Goal: Information Seeking & Learning: Find specific fact

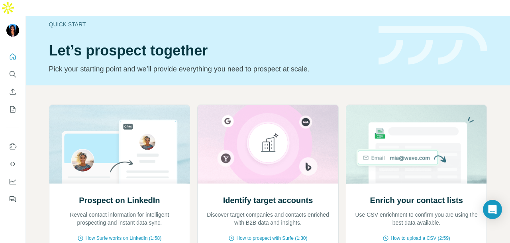
scroll to position [14, 0]
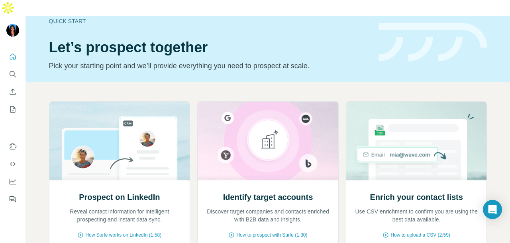
drag, startPoint x: 315, startPoint y: 214, endPoint x: 319, endPoint y: 210, distance: 5.7
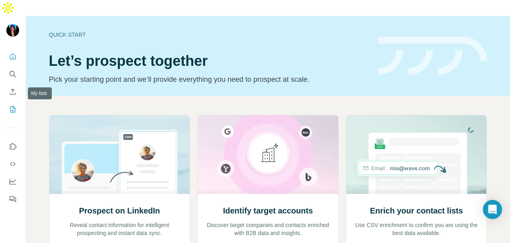
click at [14, 105] on icon "My lists" at bounding box center [13, 109] width 8 height 8
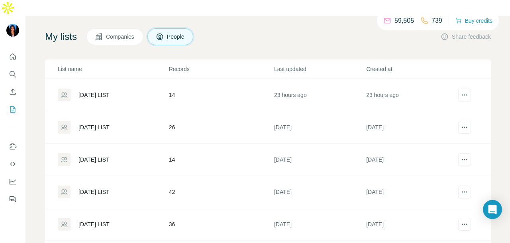
scroll to position [1, 0]
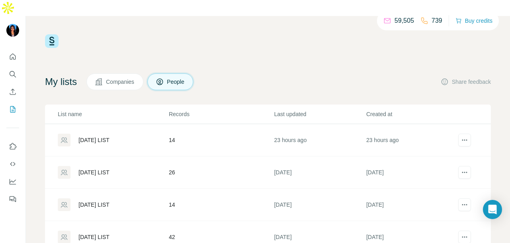
click at [169, 124] on td "14" at bounding box center [220, 140] width 105 height 32
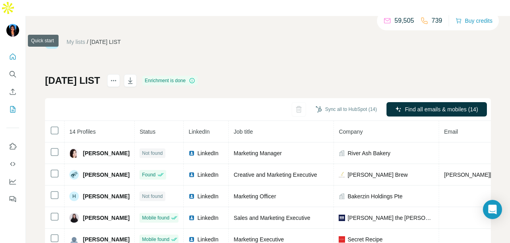
click at [9, 53] on icon "Quick start" at bounding box center [13, 57] width 8 height 8
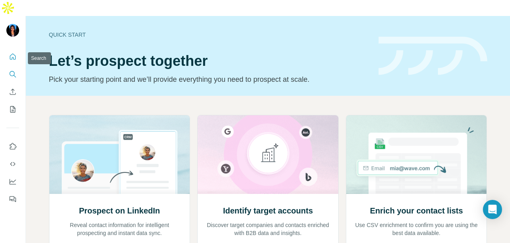
click at [13, 67] on button "Search" at bounding box center [12, 74] width 13 height 14
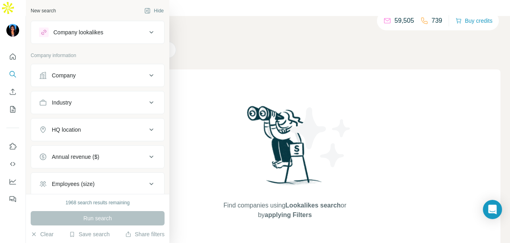
click at [92, 78] on div "Company" at bounding box center [93, 75] width 108 height 8
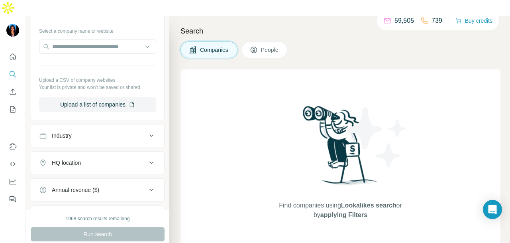
scroll to position [119, 0]
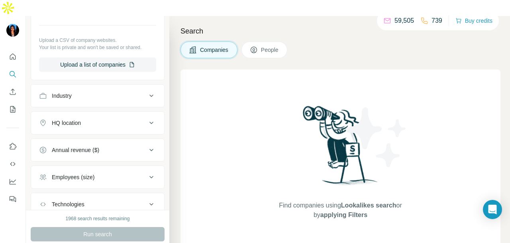
click at [94, 92] on div "Industry" at bounding box center [93, 96] width 108 height 8
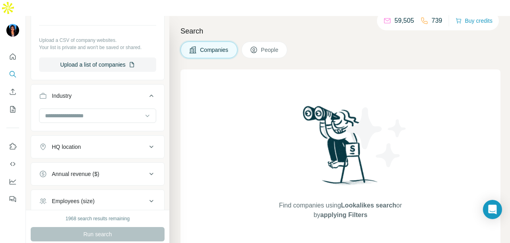
click at [91, 111] on input at bounding box center [93, 115] width 98 height 9
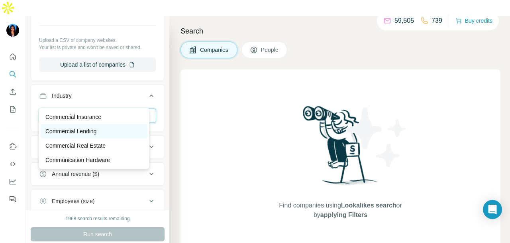
scroll to position [1354, 0]
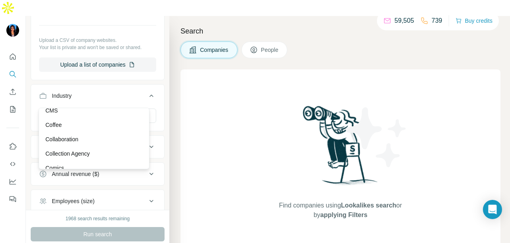
click at [98, 129] on div "Coffee" at bounding box center [93, 125] width 97 height 8
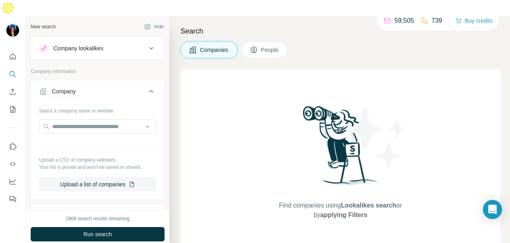
click at [263, 41] on button "People" at bounding box center [264, 49] width 46 height 17
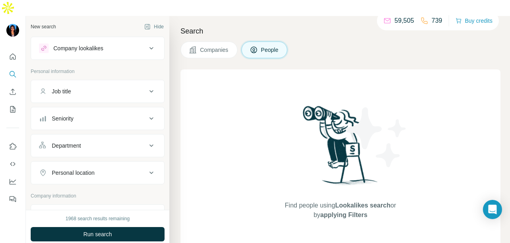
click at [105, 141] on div "Department" at bounding box center [93, 145] width 108 height 8
click at [95, 161] on input at bounding box center [93, 165] width 98 height 9
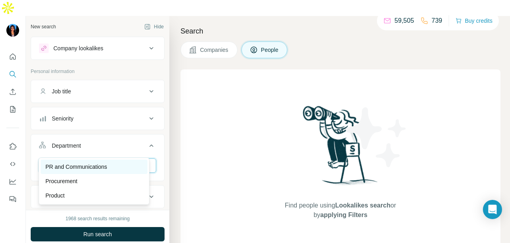
type input "**"
click at [106, 162] on p "PR and Communications" at bounding box center [76, 166] width 62 height 8
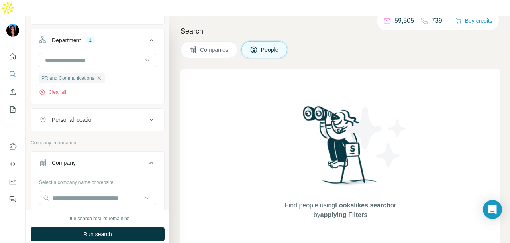
scroll to position [119, 0]
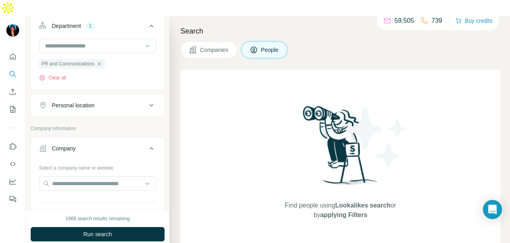
click at [112, 101] on div "Personal location" at bounding box center [93, 105] width 108 height 8
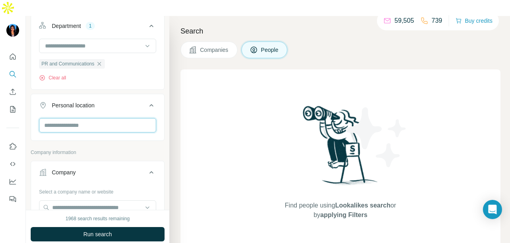
click at [112, 118] on input "text" at bounding box center [97, 125] width 117 height 14
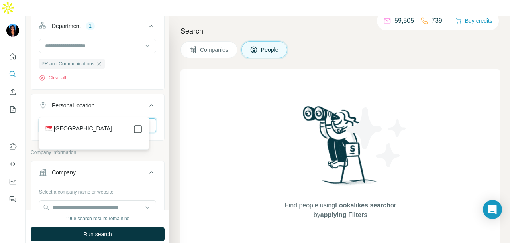
type input "****"
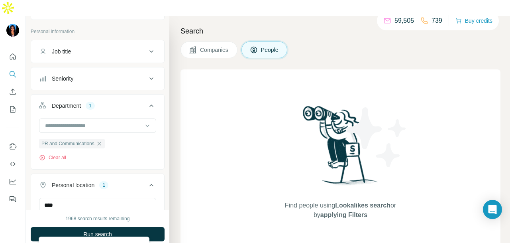
scroll to position [0, 0]
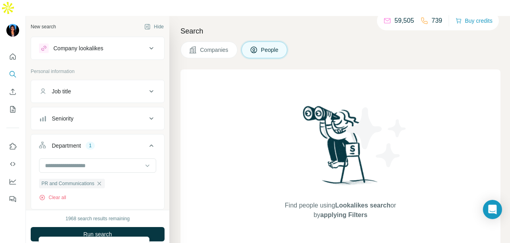
click at [108, 87] on div "Job title" at bounding box center [93, 91] width 108 height 8
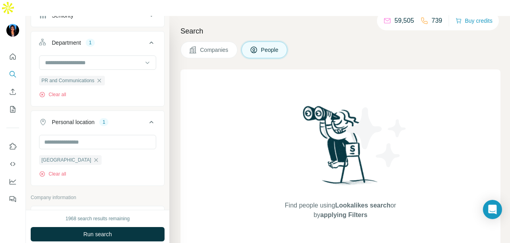
scroll to position [117, 0]
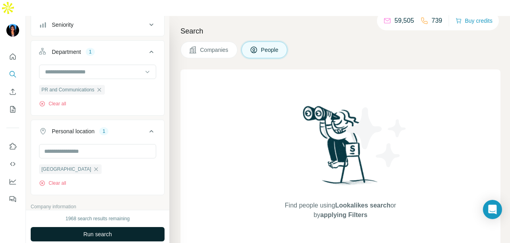
click at [98, 230] on span "Run search" at bounding box center [97, 234] width 29 height 8
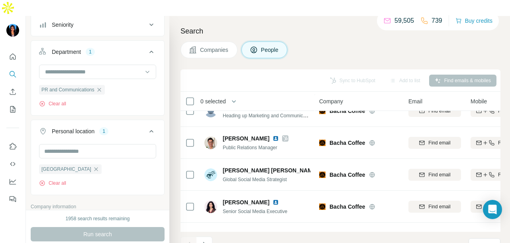
scroll to position [159, 0]
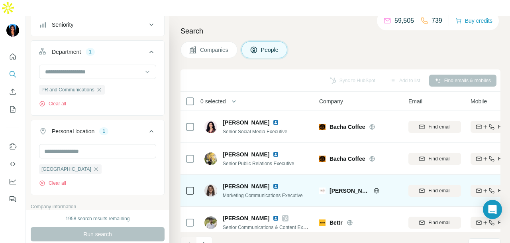
click at [272, 183] on img at bounding box center [275, 186] width 6 height 6
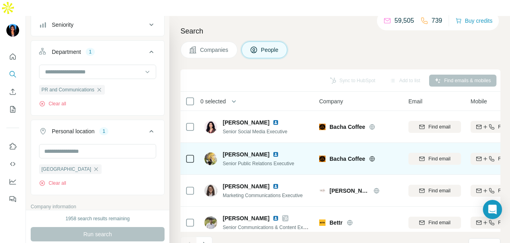
scroll to position [200, 0]
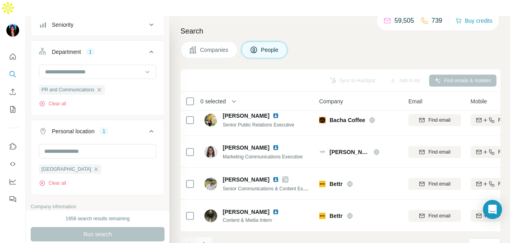
click at [203, 240] on icon "Navigate to next page" at bounding box center [204, 244] width 8 height 8
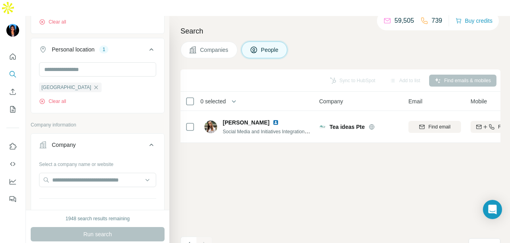
scroll to position [358, 0]
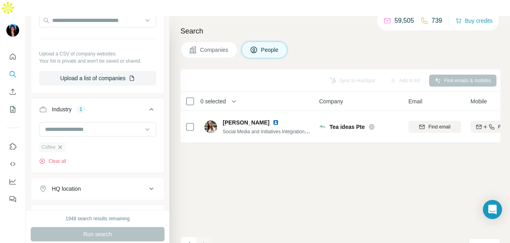
click at [58, 144] on icon "button" at bounding box center [60, 147] width 6 height 6
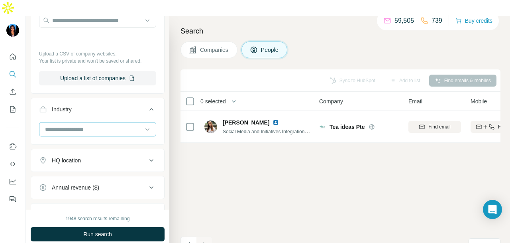
click at [95, 125] on input at bounding box center [93, 129] width 98 height 9
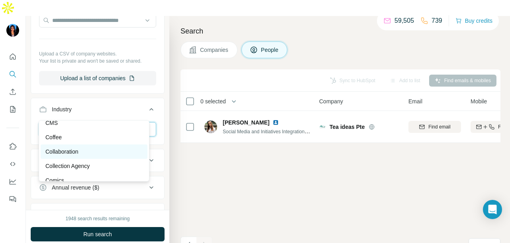
scroll to position [1513, 0]
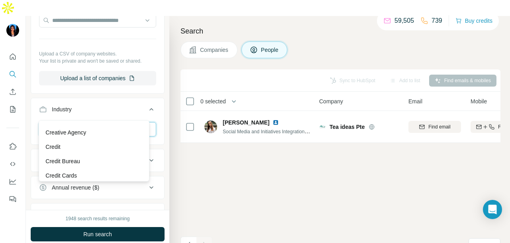
scroll to position [1912, 0]
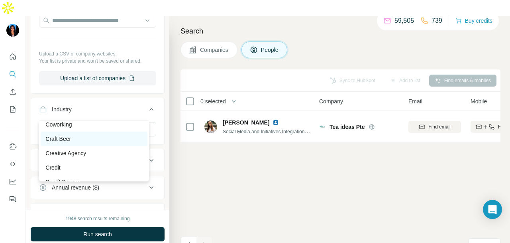
click at [102, 143] on div "Craft Beer" at bounding box center [93, 139] width 97 height 8
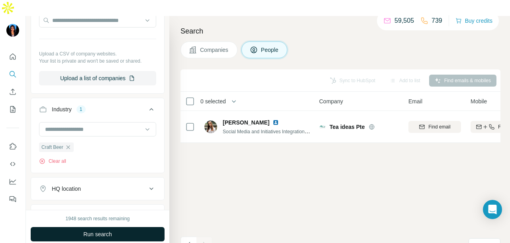
click at [124, 227] on button "Run search" at bounding box center [98, 234] width 134 height 14
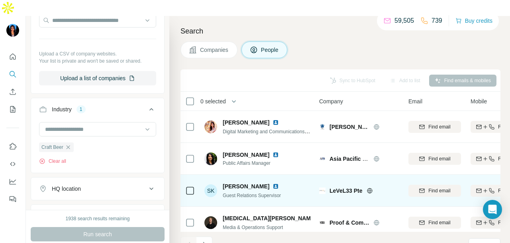
scroll to position [200, 0]
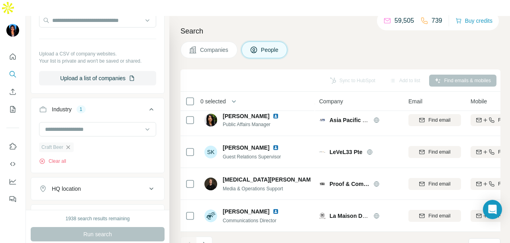
click at [66, 144] on icon "button" at bounding box center [68, 147] width 6 height 6
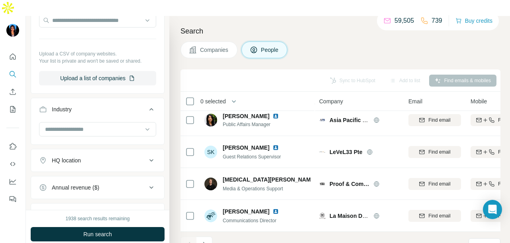
click at [143, 125] on icon at bounding box center [147, 129] width 8 height 8
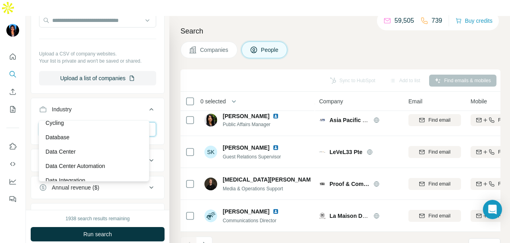
scroll to position [2031, 0]
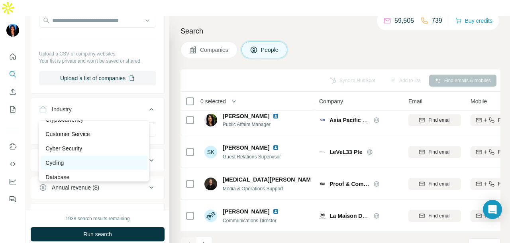
click at [120, 166] on div "Cycling" at bounding box center [94, 162] width 107 height 14
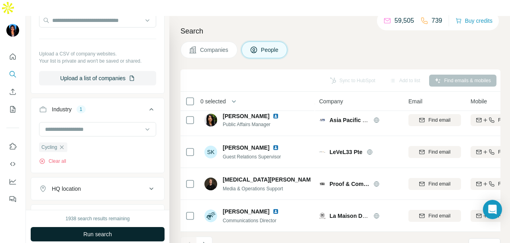
click at [129, 227] on button "Run search" at bounding box center [98, 234] width 134 height 14
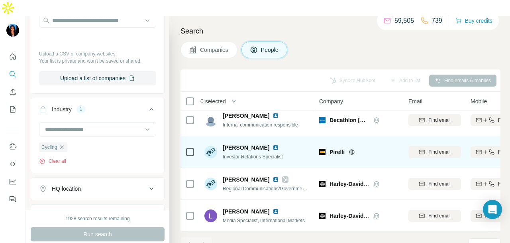
scroll to position [9, 0]
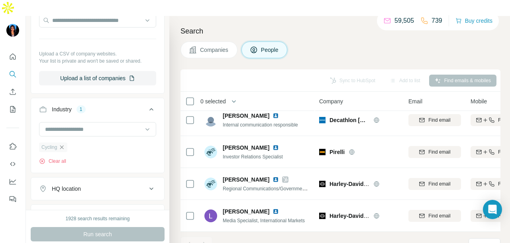
click at [61, 144] on icon "button" at bounding box center [62, 147] width 6 height 6
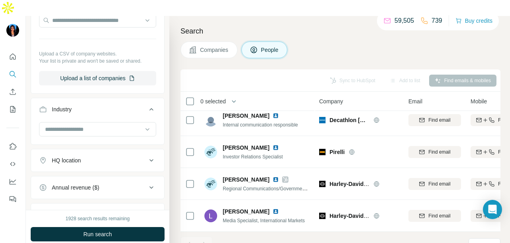
click at [145, 128] on icon at bounding box center [147, 129] width 4 height 2
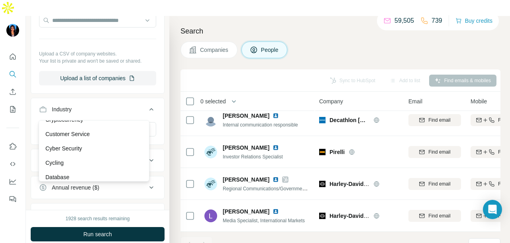
scroll to position [2111, 0]
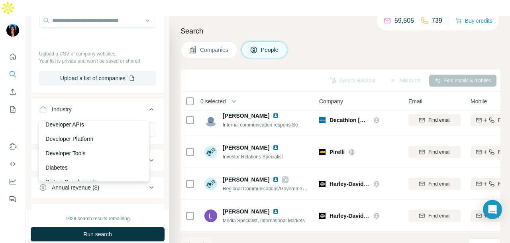
scroll to position [2310, 0]
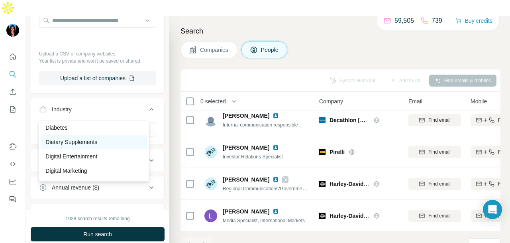
click at [127, 146] on div "Dietary Supplements" at bounding box center [93, 142] width 97 height 8
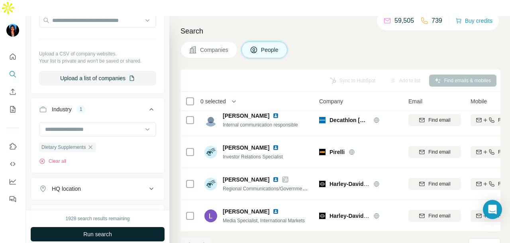
click at [130, 227] on button "Run search" at bounding box center [98, 234] width 134 height 14
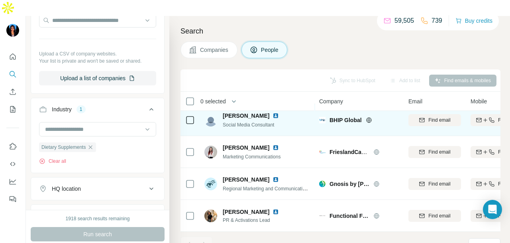
scroll to position [41, 0]
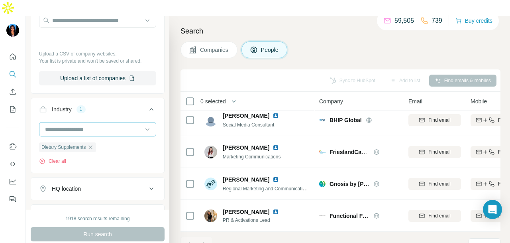
click at [94, 144] on icon "button" at bounding box center [90, 147] width 6 height 6
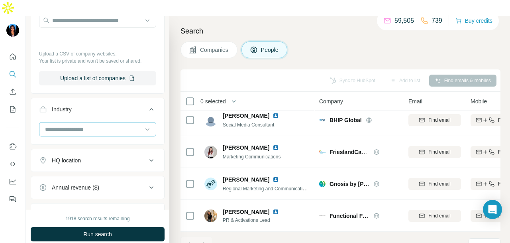
click at [114, 125] on input at bounding box center [93, 129] width 98 height 9
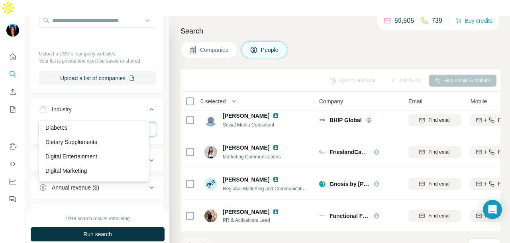
scroll to position [2509, 0]
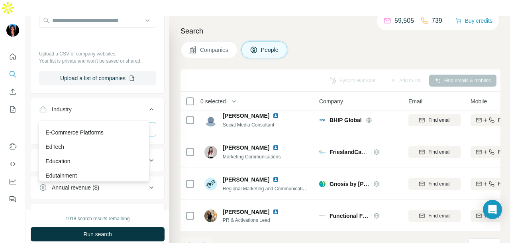
click at [112, 151] on div "EdTech" at bounding box center [93, 147] width 97 height 8
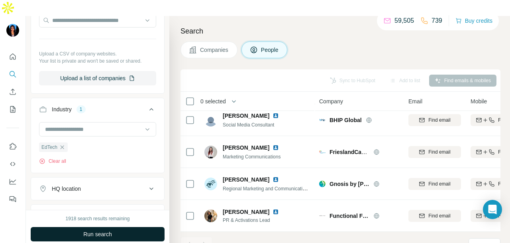
click at [107, 230] on span "Run search" at bounding box center [97, 234] width 29 height 8
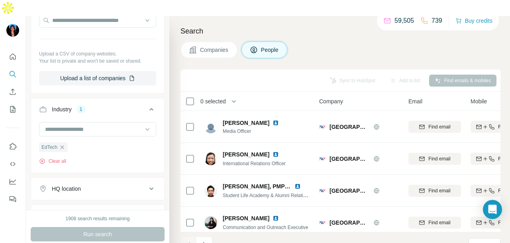
scroll to position [200, 0]
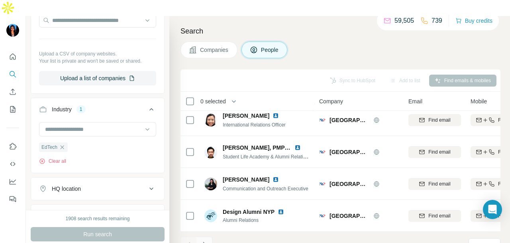
click at [202, 240] on icon "Navigate to next page" at bounding box center [204, 244] width 8 height 8
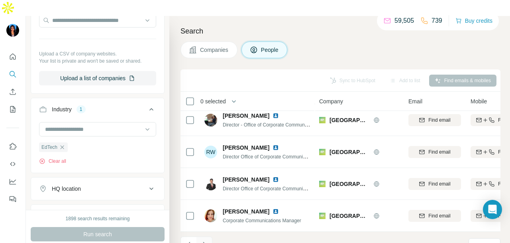
click at [205, 240] on icon "Navigate to next page" at bounding box center [204, 244] width 8 height 8
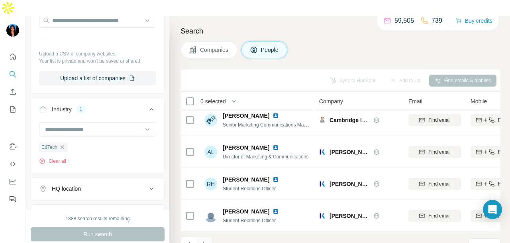
click at [207, 240] on icon "Navigate to next page" at bounding box center [204, 244] width 8 height 8
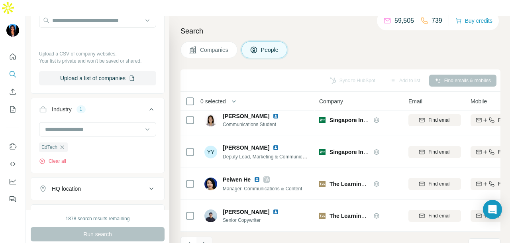
click at [201, 240] on icon "Navigate to next page" at bounding box center [204, 244] width 8 height 8
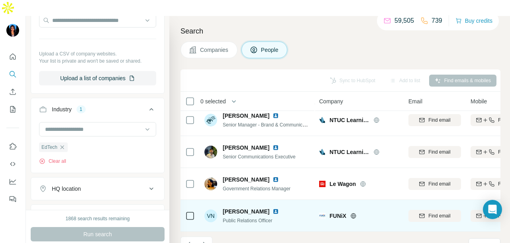
click at [272, 208] on img at bounding box center [275, 211] width 6 height 6
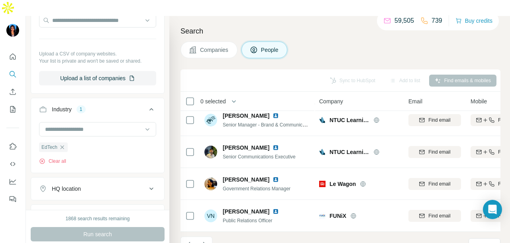
drag, startPoint x: 198, startPoint y: 226, endPoint x: 219, endPoint y: 226, distance: 21.5
click at [199, 236] on button "Navigate to next page" at bounding box center [204, 244] width 16 height 16
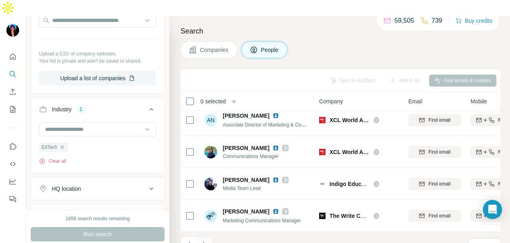
click at [204, 240] on icon "Navigate to next page" at bounding box center [204, 244] width 8 height 8
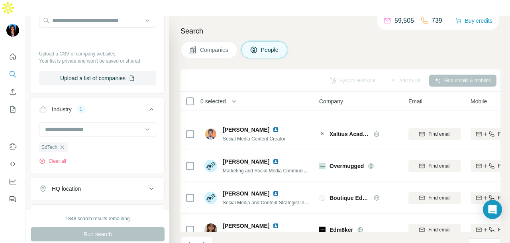
scroll to position [1, 0]
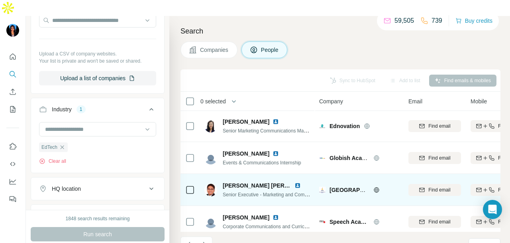
click at [298, 182] on img at bounding box center [297, 185] width 6 height 6
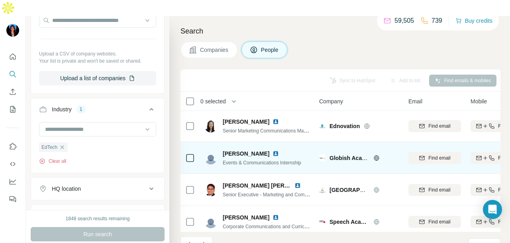
scroll to position [200, 0]
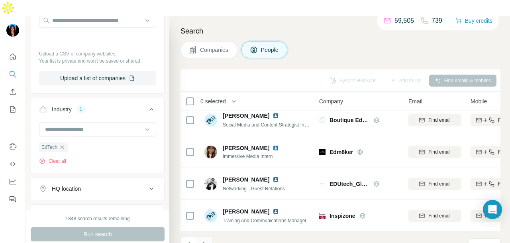
click at [204, 240] on icon "Navigate to next page" at bounding box center [204, 244] width 8 height 8
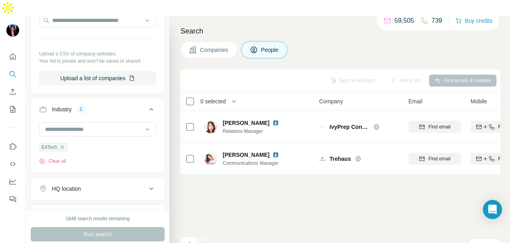
scroll to position [0, 0]
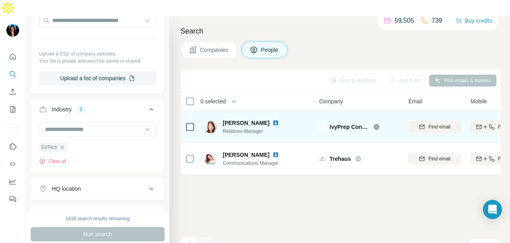
click at [272, 119] on img at bounding box center [275, 122] width 6 height 6
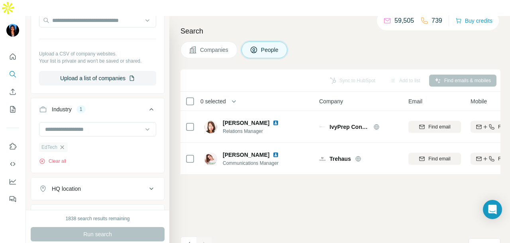
click at [62, 145] on icon "button" at bounding box center [63, 147] width 4 height 4
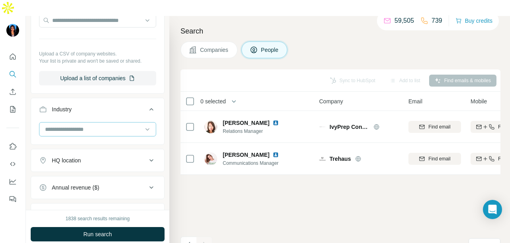
click at [93, 122] on div at bounding box center [93, 129] width 98 height 14
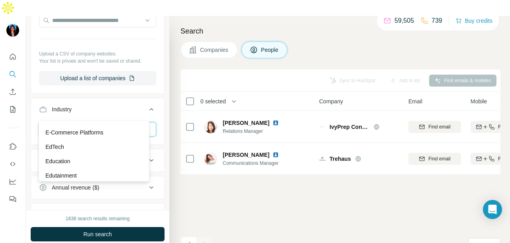
scroll to position [2708, 0]
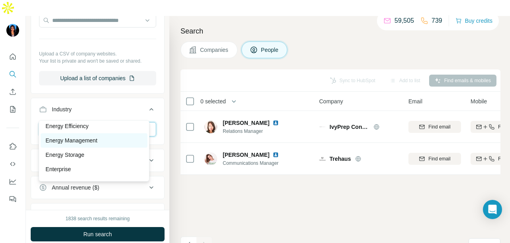
scroll to position [2947, 0]
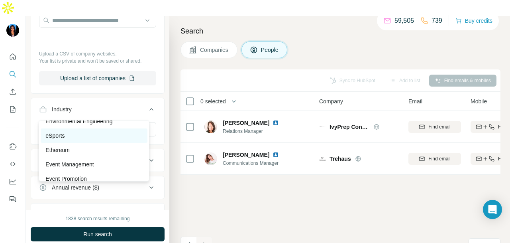
click at [103, 139] on div "eSports" at bounding box center [93, 135] width 97 height 8
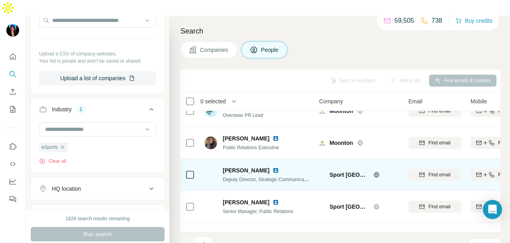
scroll to position [200, 0]
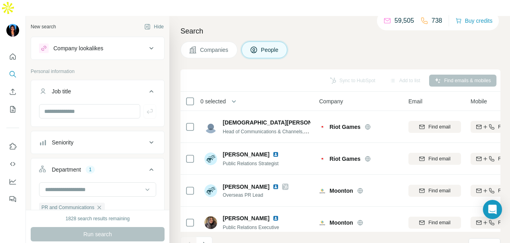
click at [350, 235] on footer "1 - 10 of 17 results Rows per page 10" at bounding box center [340, 244] width 320 height 27
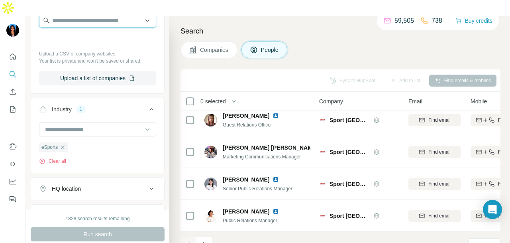
drag, startPoint x: 60, startPoint y: 6, endPoint x: 68, endPoint y: 1, distance: 10.0
click at [61, 13] on input "text" at bounding box center [97, 20] width 117 height 14
click at [206, 240] on icon "Navigate to next page" at bounding box center [204, 244] width 8 height 8
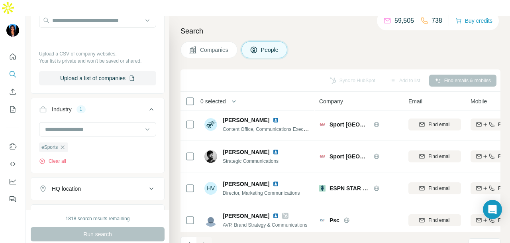
scroll to position [0, 0]
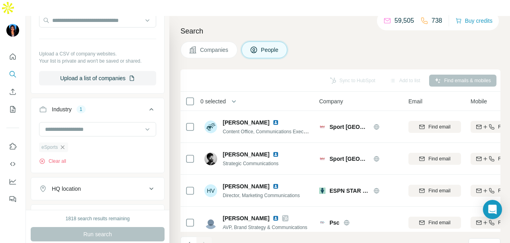
click at [62, 145] on icon "button" at bounding box center [63, 147] width 4 height 4
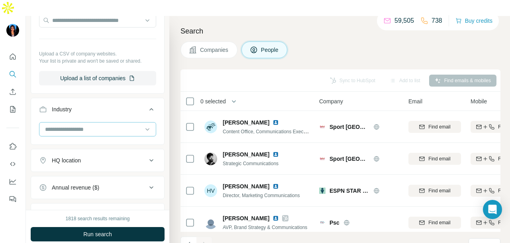
click at [131, 125] on input at bounding box center [93, 129] width 98 height 9
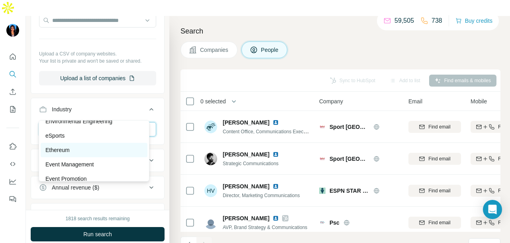
scroll to position [2987, 0]
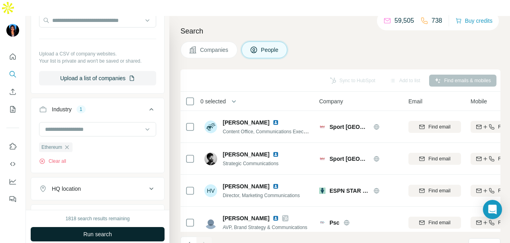
click at [111, 230] on span "Run search" at bounding box center [97, 234] width 29 height 8
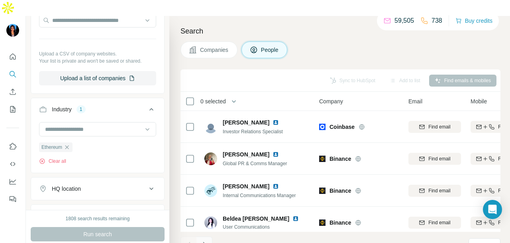
click at [201, 240] on icon "Navigate to next page" at bounding box center [204, 244] width 8 height 8
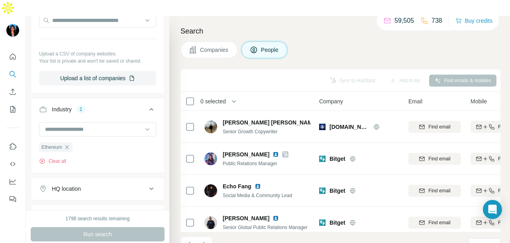
scroll to position [200, 0]
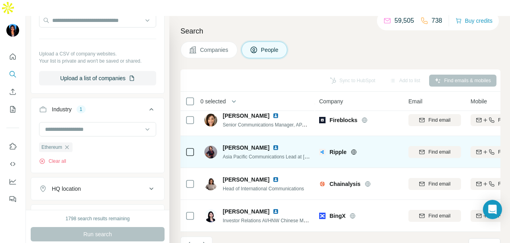
click at [272, 144] on img at bounding box center [275, 147] width 6 height 6
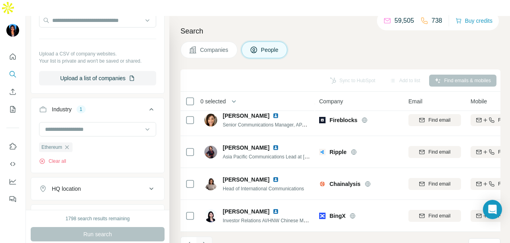
click at [204, 236] on button "Navigate to next page" at bounding box center [204, 244] width 16 height 16
